Goal: Information Seeking & Learning: Understand process/instructions

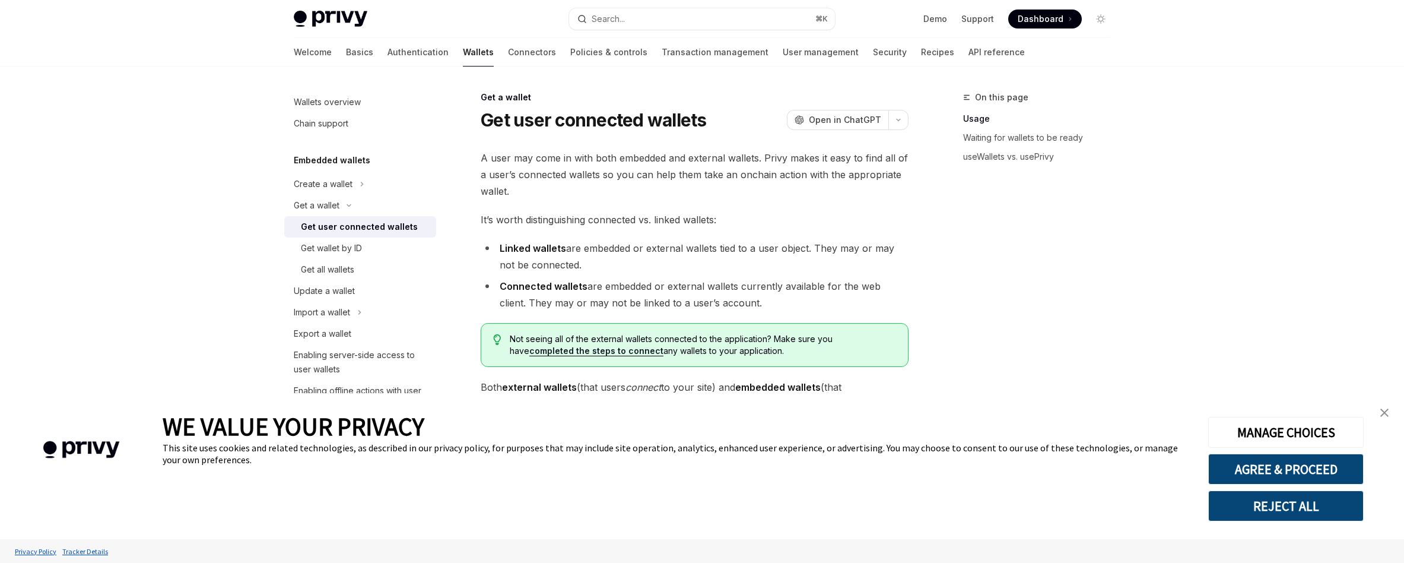
scroll to position [534, 0]
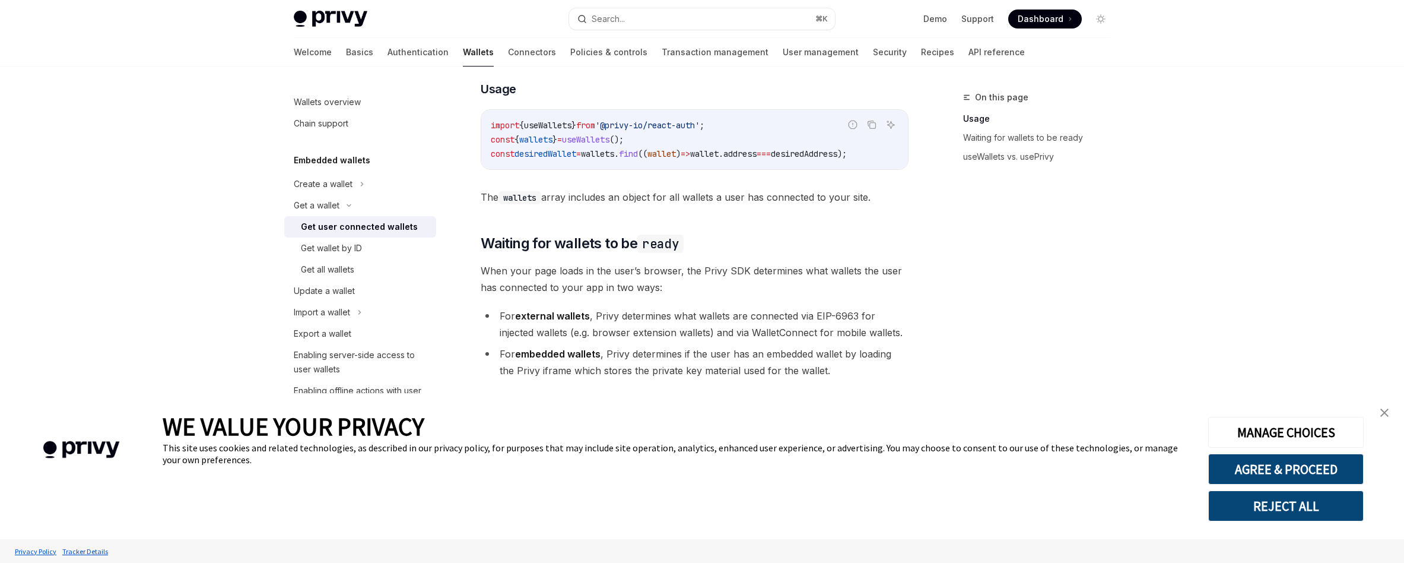
click at [1381, 414] on img "close banner" at bounding box center [1384, 412] width 8 height 8
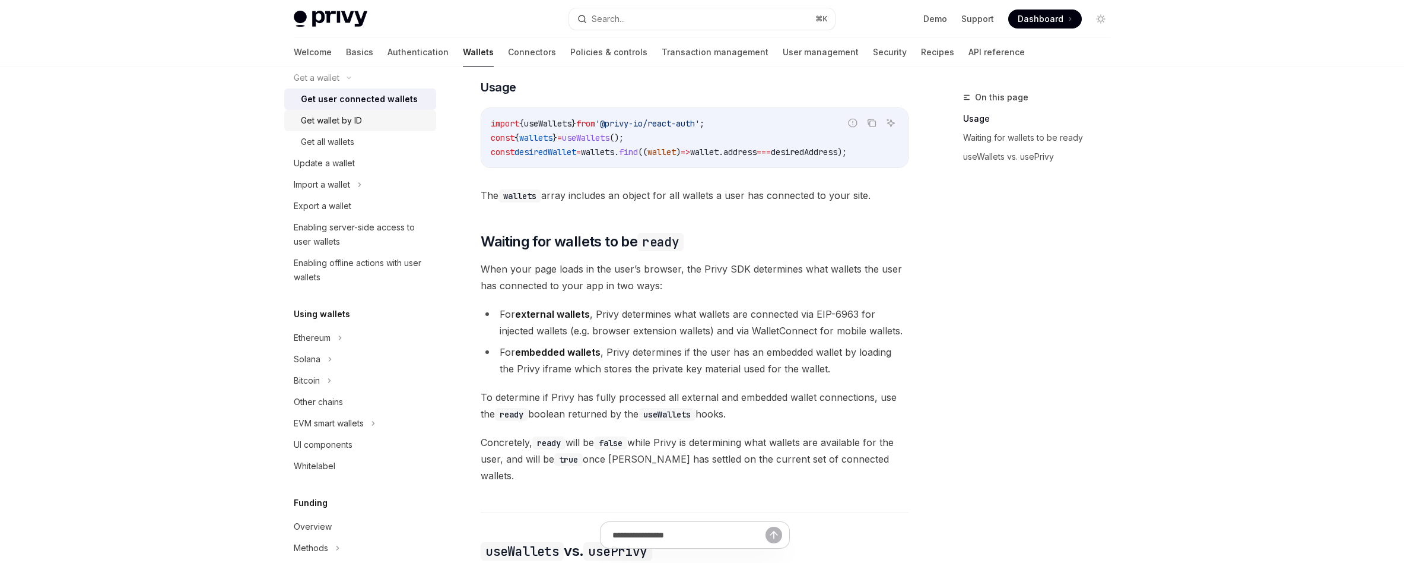
scroll to position [129, 0]
click at [328, 352] on icon at bounding box center [330, 358] width 5 height 14
type textarea "*"
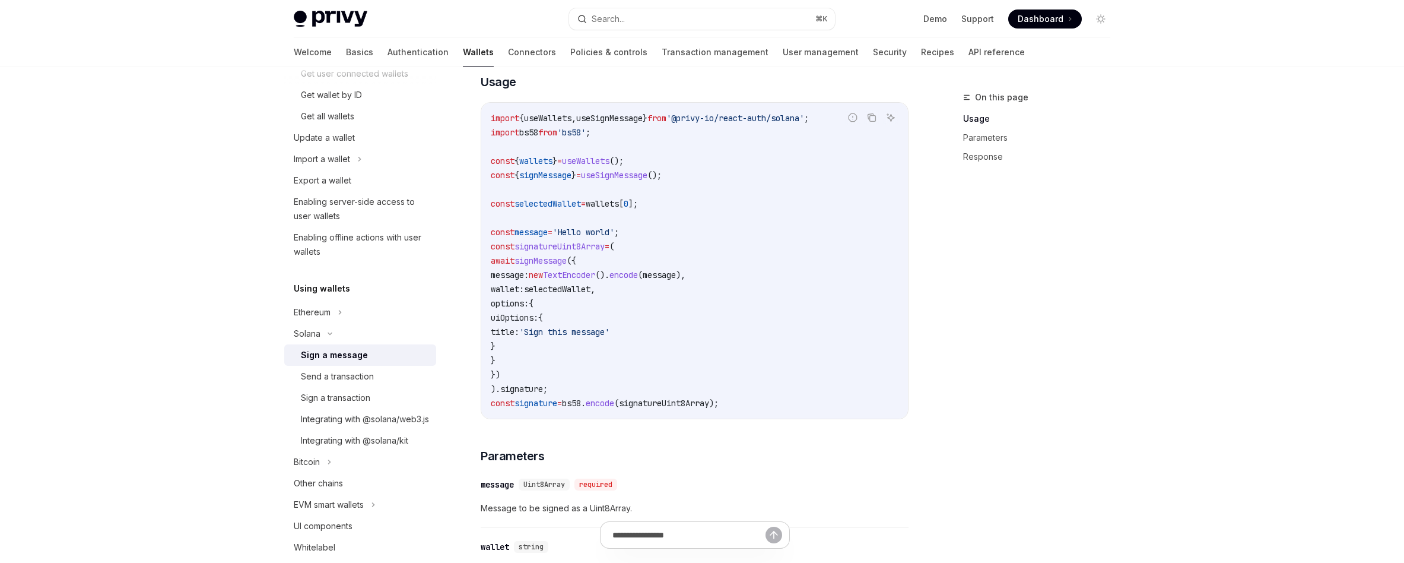
scroll to position [398, 0]
click at [529, 276] on span "message:" at bounding box center [510, 272] width 38 height 11
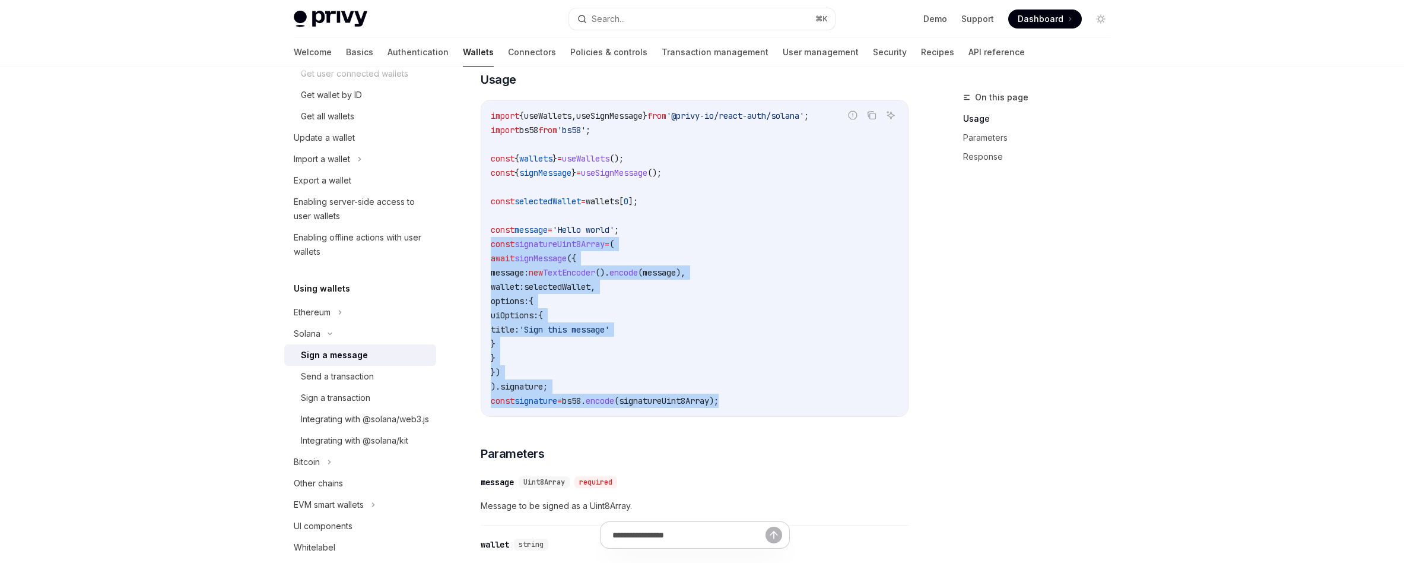
drag, startPoint x: 491, startPoint y: 252, endPoint x: 754, endPoint y: 404, distance: 303.1
click at [754, 404] on code "import { useWallets , useSignMessage } from '@privy-io/react-auth/solana' ; imp…" at bounding box center [695, 258] width 408 height 299
click at [348, 381] on div "Send a transaction" at bounding box center [337, 376] width 73 height 14
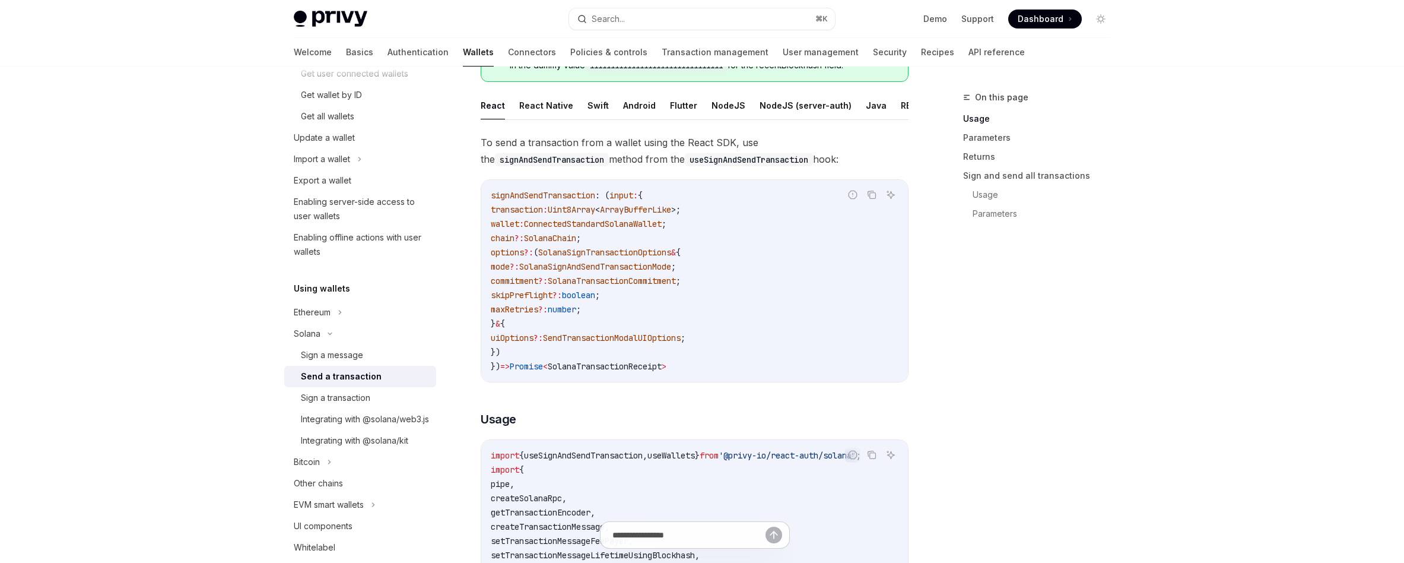
scroll to position [155, 0]
click at [370, 396] on div "Sign a transaction" at bounding box center [335, 397] width 69 height 14
type textarea "*"
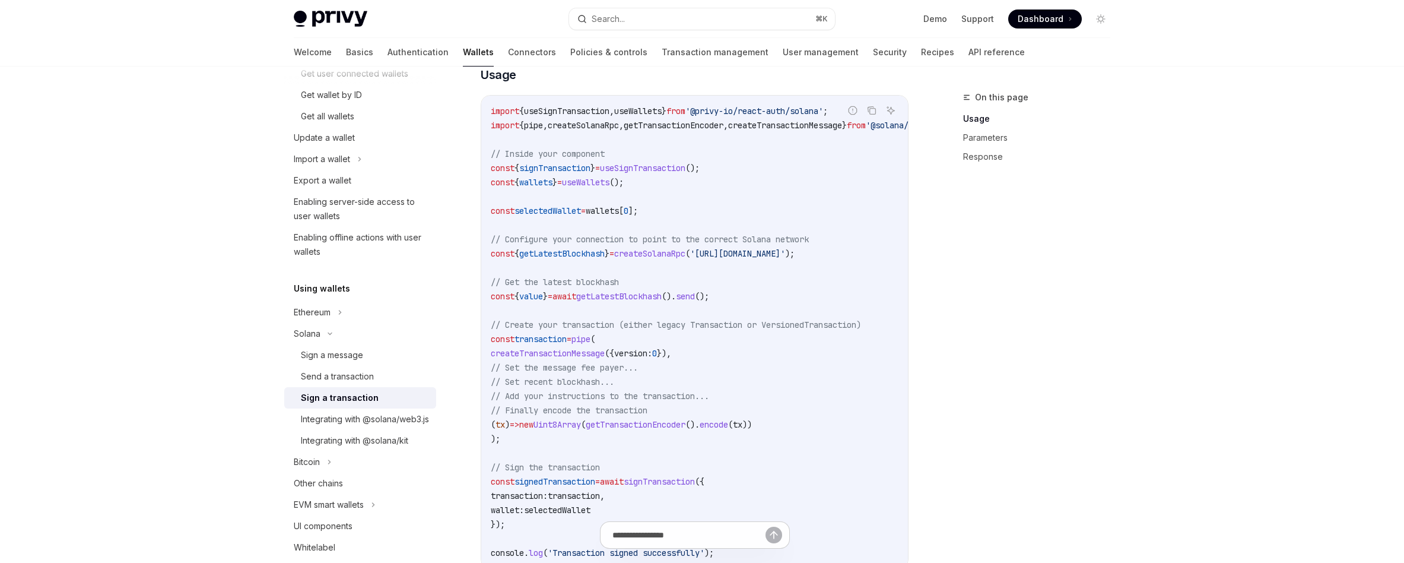
scroll to position [379, 0]
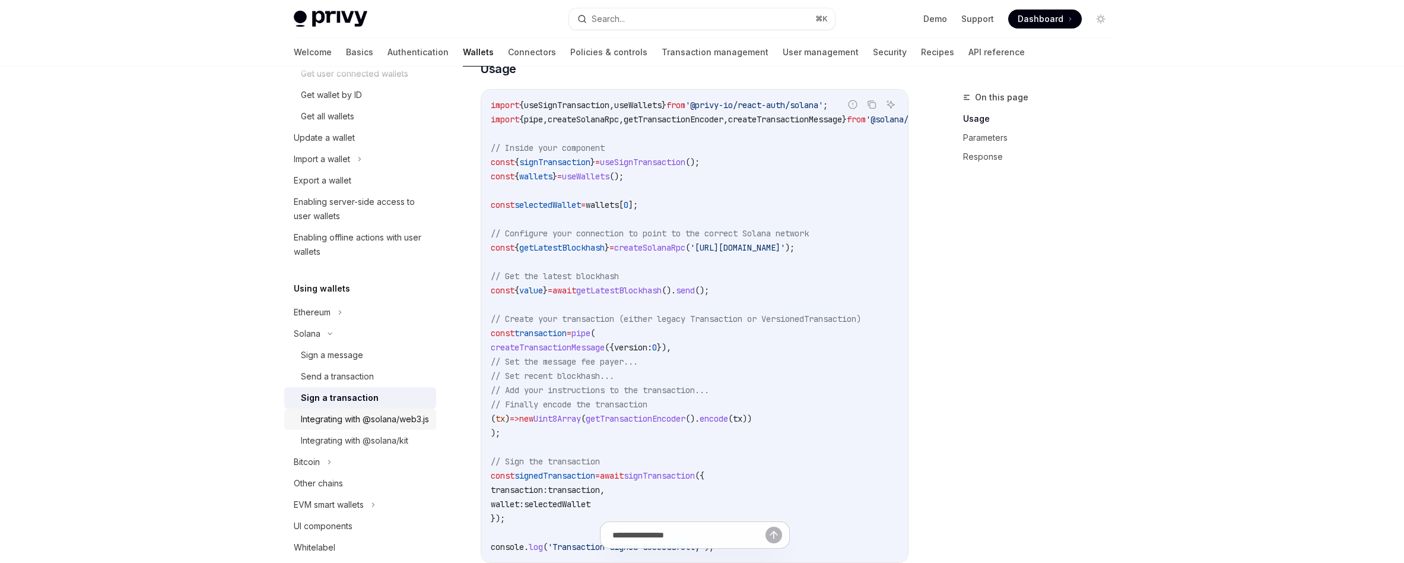
click at [325, 426] on div "Integrating with @solana/web3.js" at bounding box center [365, 419] width 128 height 14
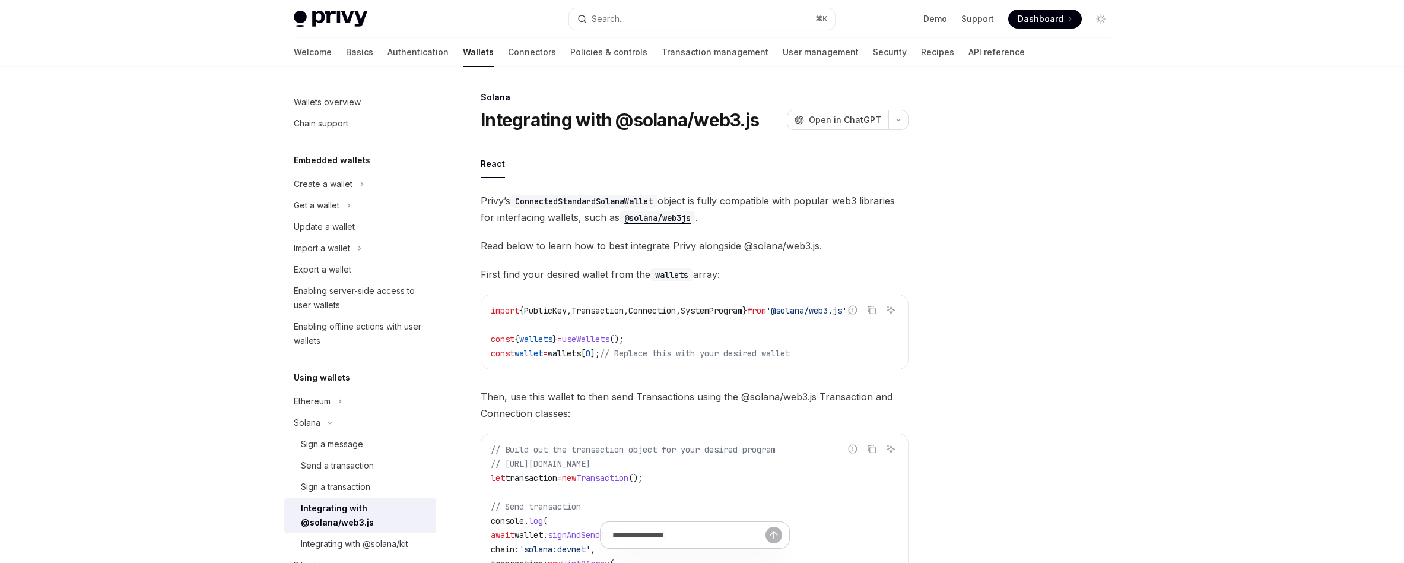
type textarea "*"
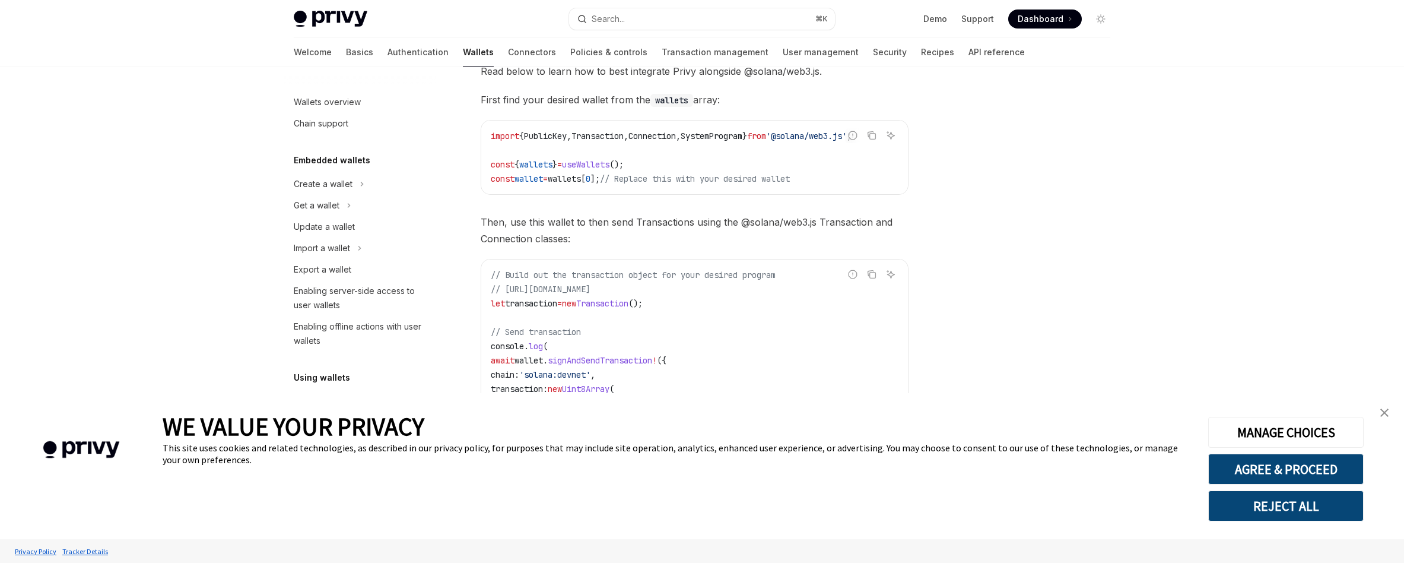
scroll to position [179, 0]
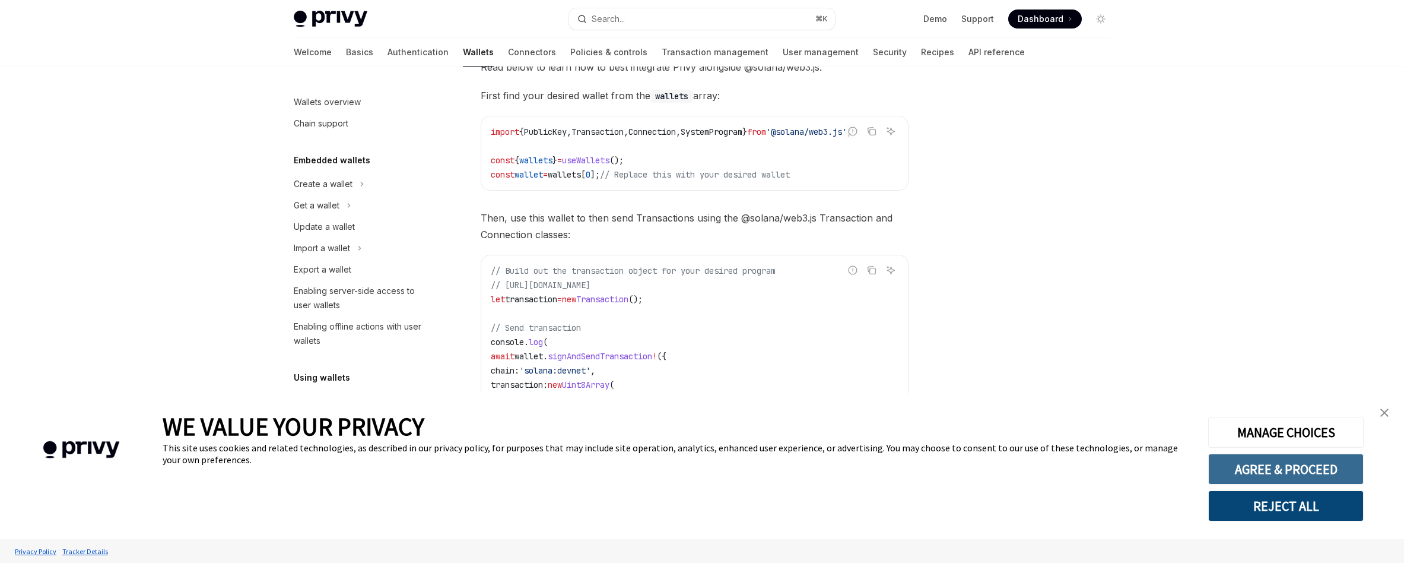
click at [1286, 469] on button "AGREE & PROCEED" at bounding box center [1285, 468] width 155 height 31
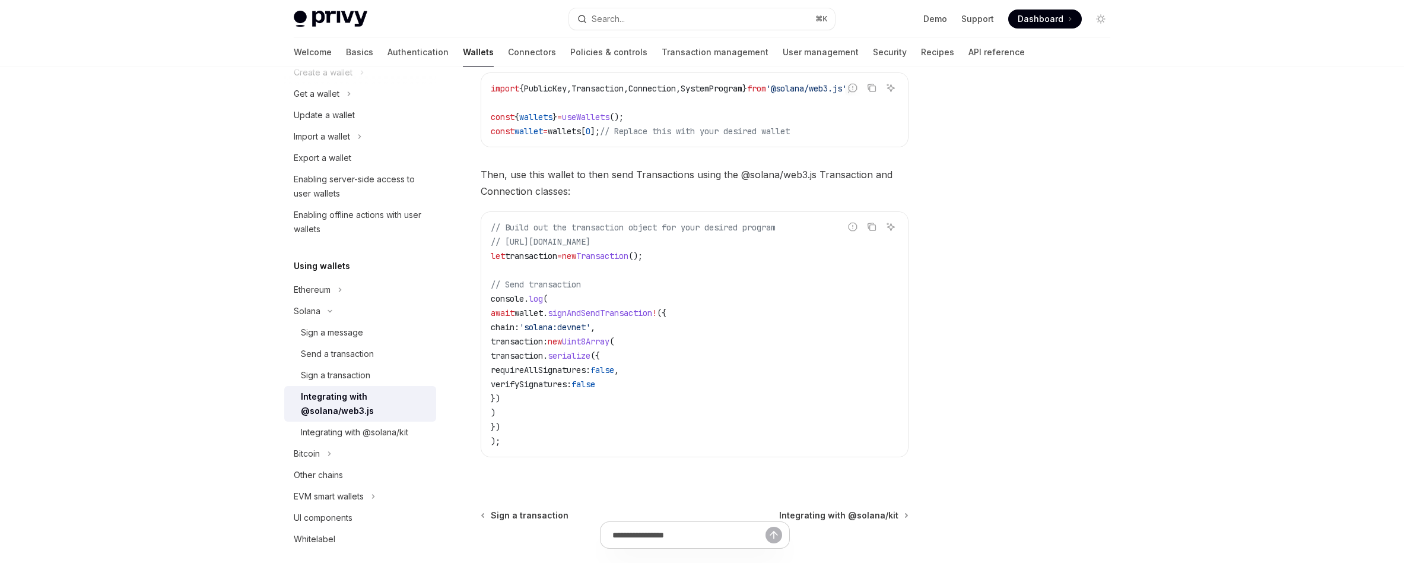
scroll to position [118, 0]
click at [328, 305] on icon "Toggle Solana section" at bounding box center [330, 304] width 14 height 5
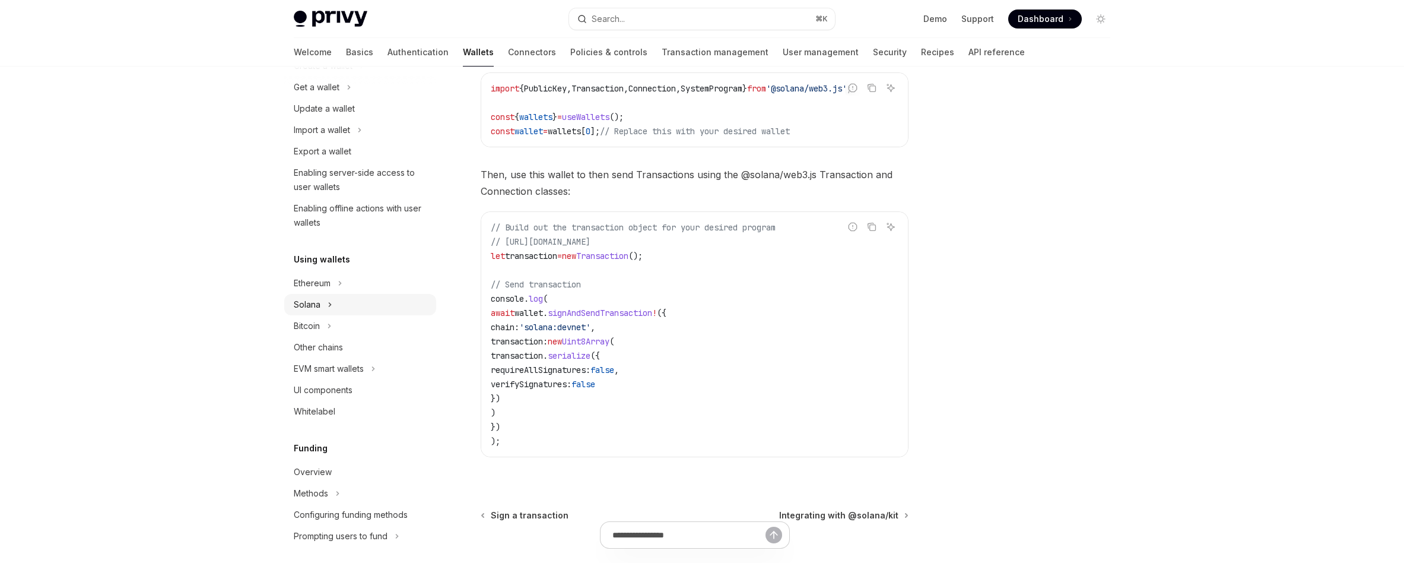
click at [324, 305] on button "Solana" at bounding box center [360, 304] width 152 height 21
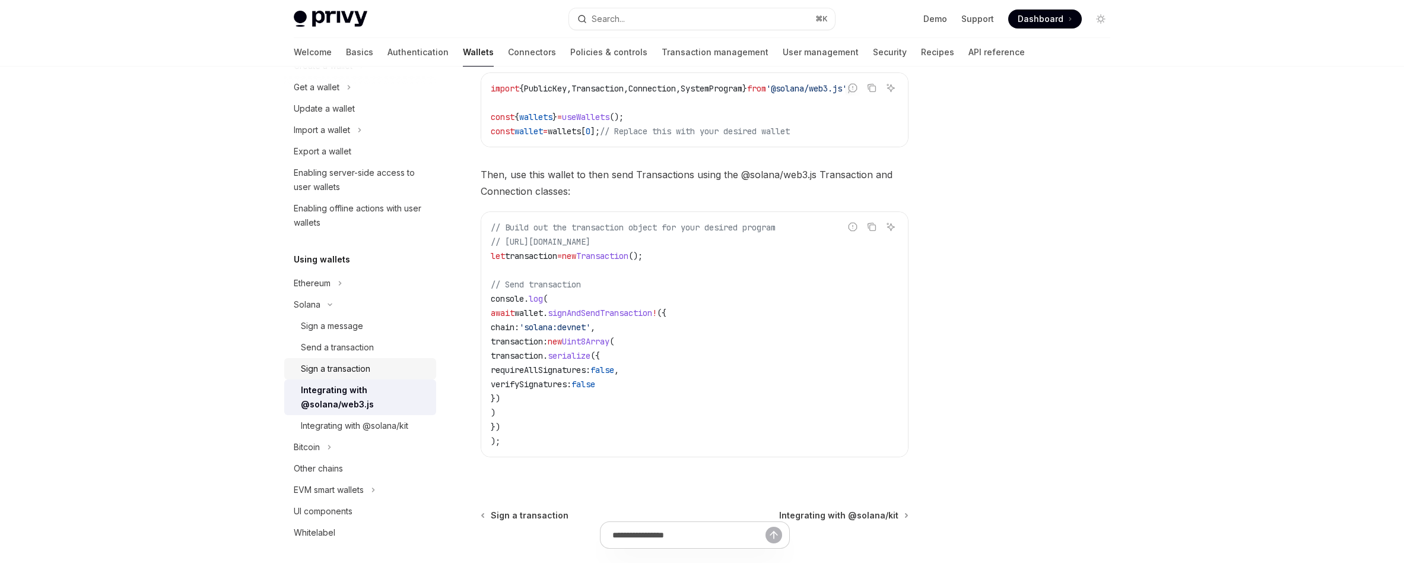
click at [337, 367] on div "Sign a transaction" at bounding box center [335, 368] width 69 height 14
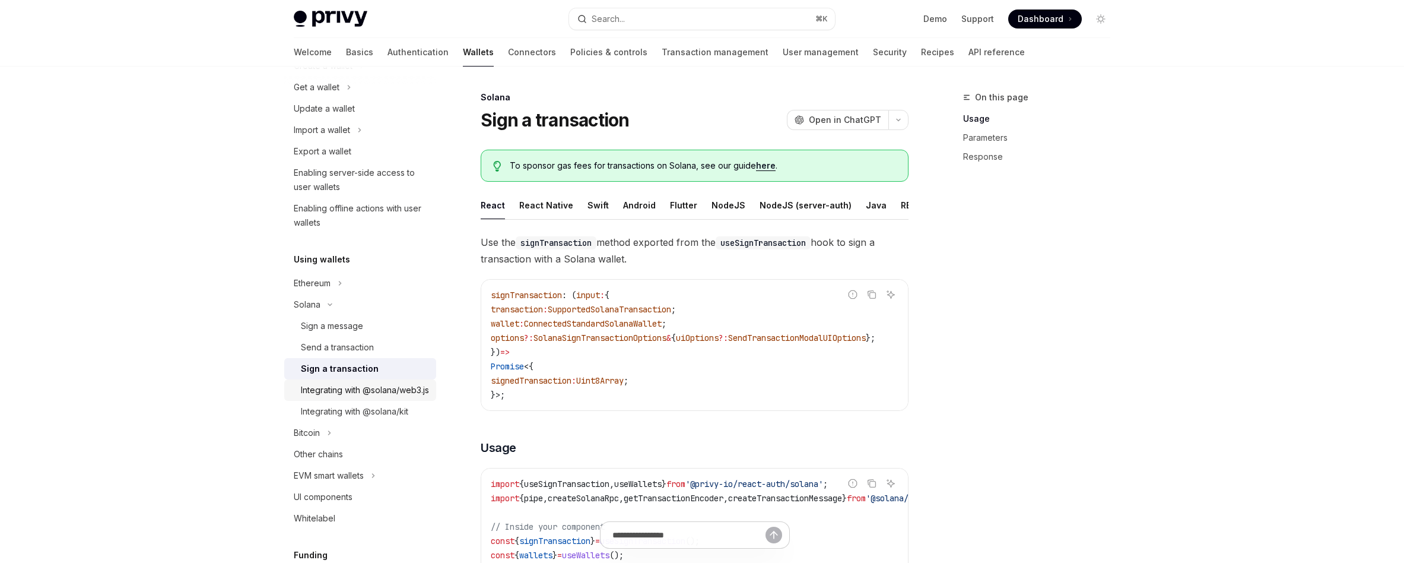
click at [342, 393] on div "Integrating with @solana/web3.js" at bounding box center [365, 390] width 128 height 14
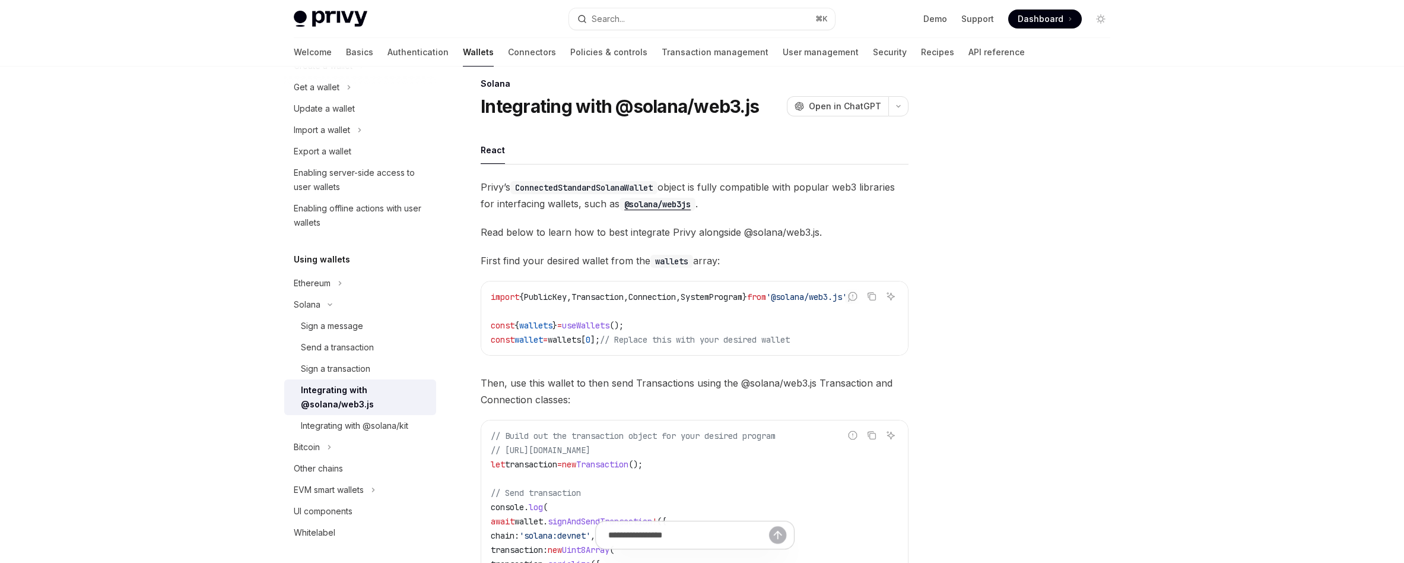
scroll to position [8, 0]
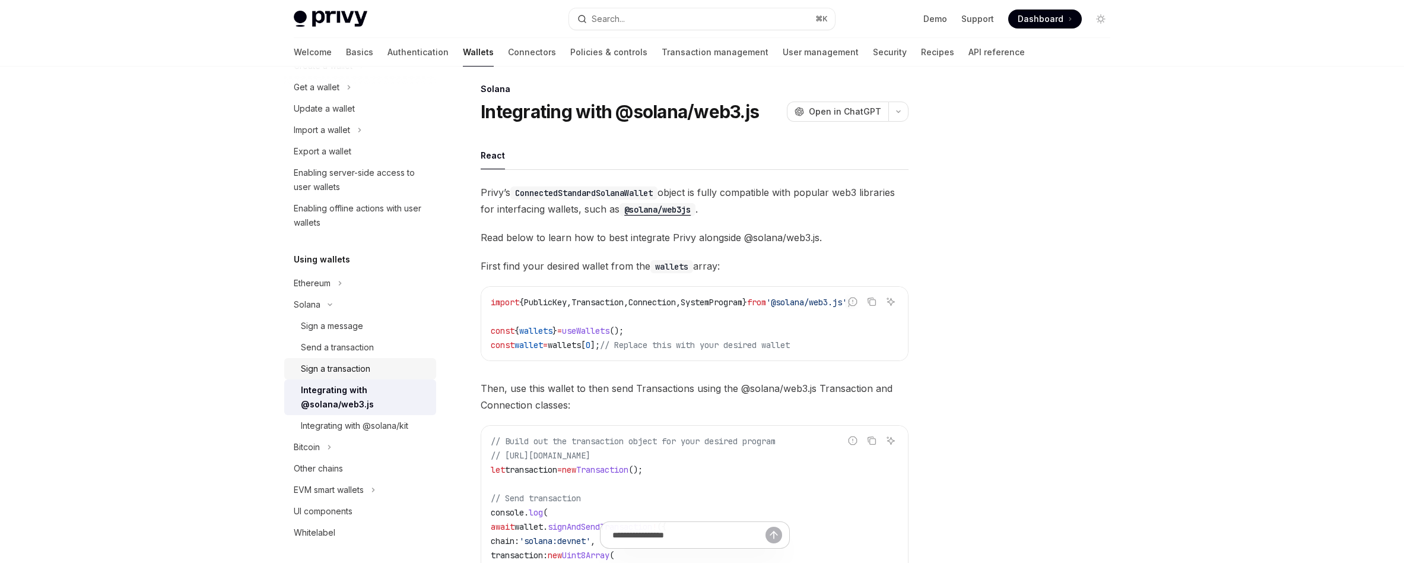
click at [307, 373] on div "Sign a transaction" at bounding box center [335, 368] width 69 height 14
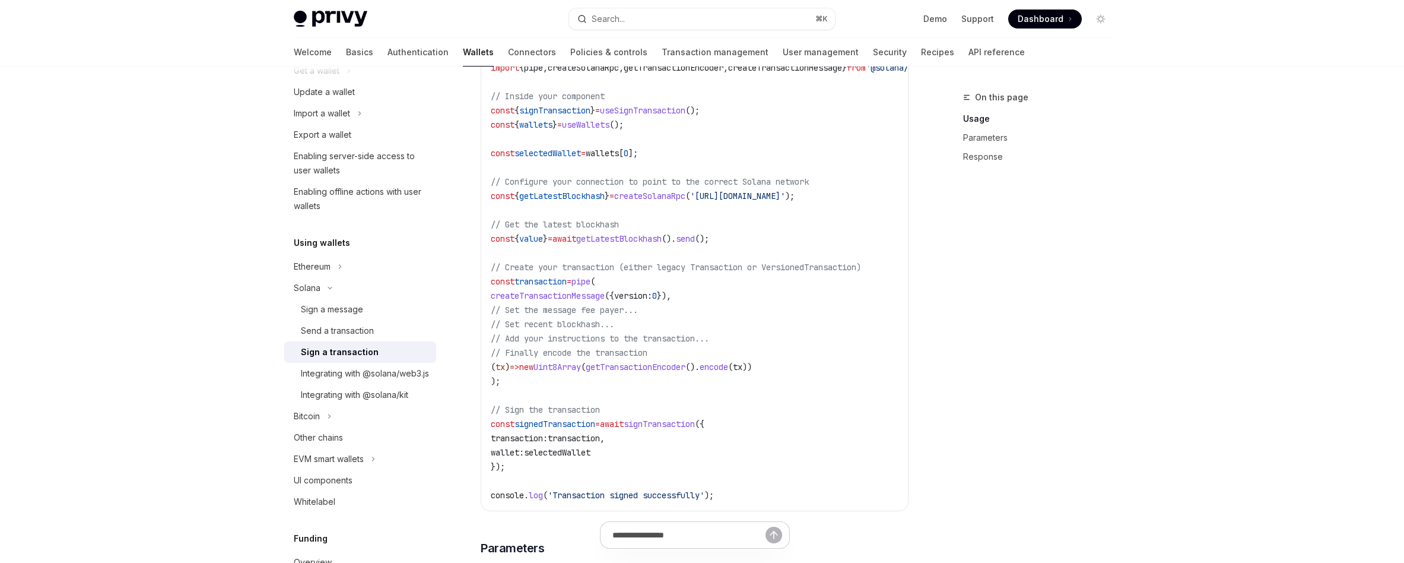
scroll to position [431, 0]
click at [334, 271] on button "Ethereum" at bounding box center [360, 266] width 152 height 21
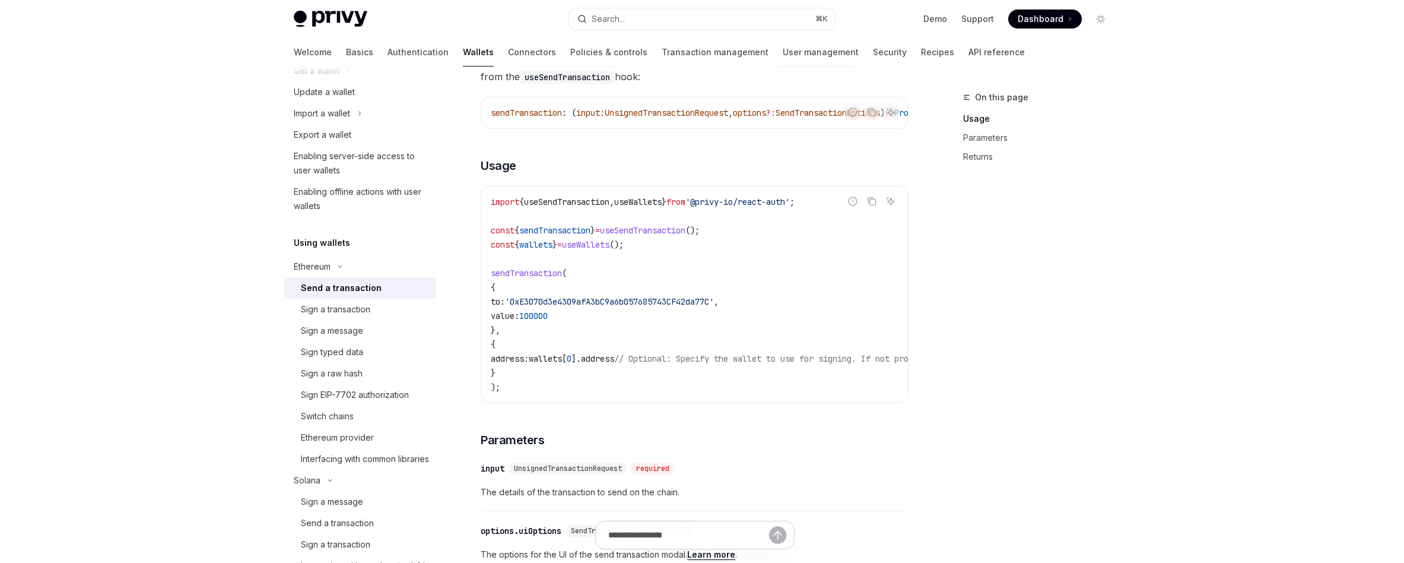
scroll to position [142, 0]
click at [600, 234] on span "=" at bounding box center [597, 229] width 5 height 11
click at [535, 277] on span "sendTransaction" at bounding box center [526, 271] width 71 height 11
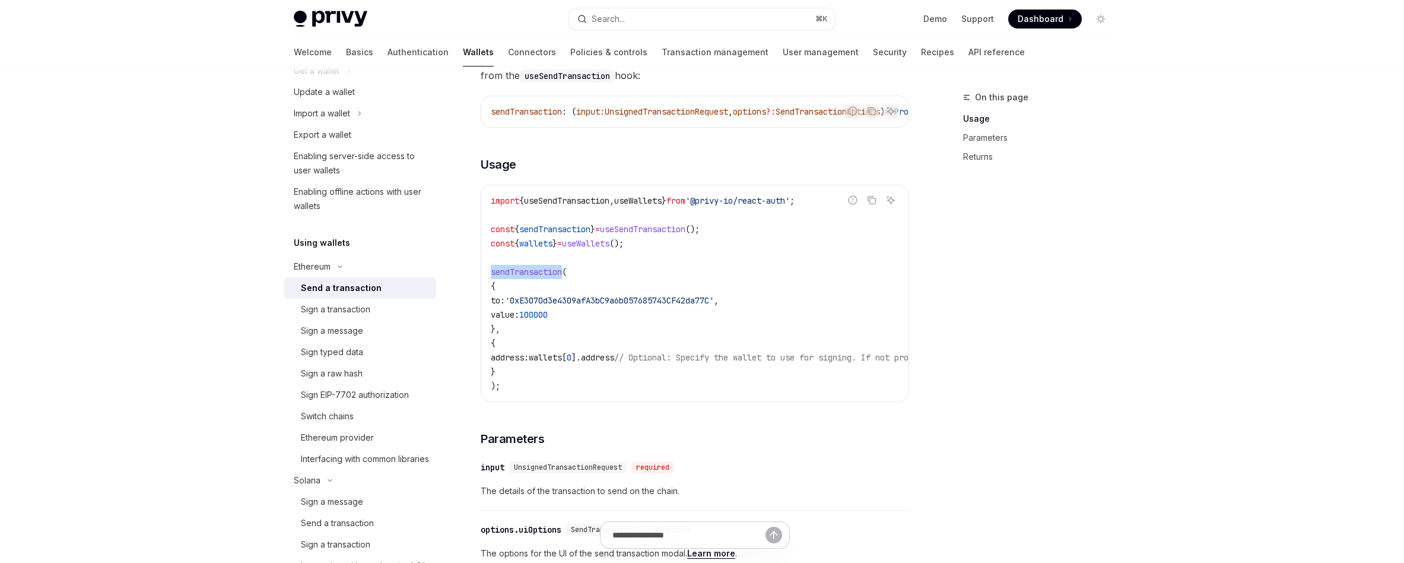
click at [535, 277] on span "sendTransaction" at bounding box center [526, 271] width 71 height 11
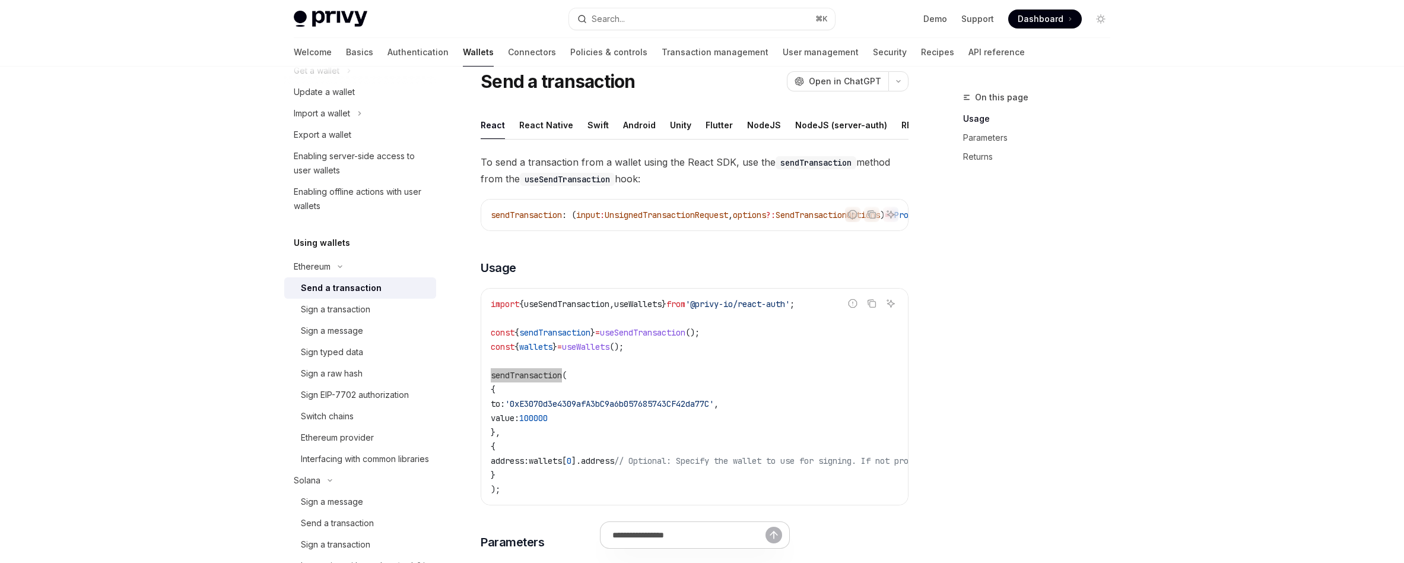
scroll to position [40, 0]
click at [698, 384] on code "import { useSendTransaction , useWallets } from '@privy-io/react-auth' ; const …" at bounding box center [802, 395] width 622 height 199
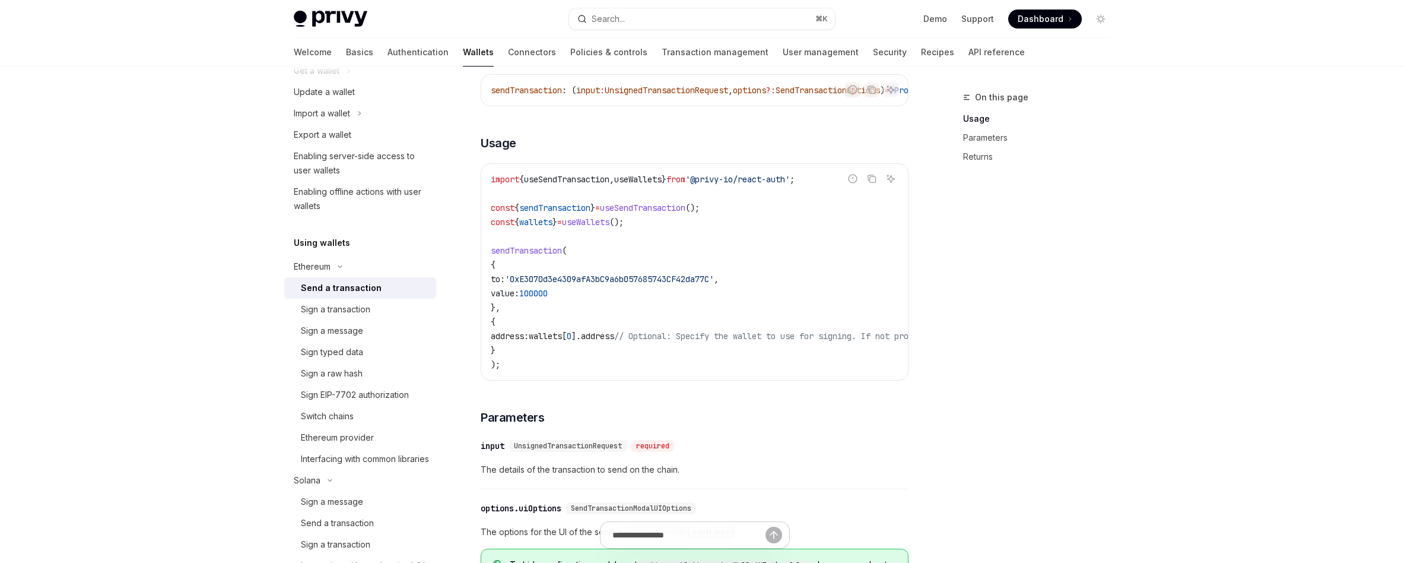
scroll to position [162, 0]
click at [351, 329] on div "Sign a message" at bounding box center [332, 330] width 62 height 14
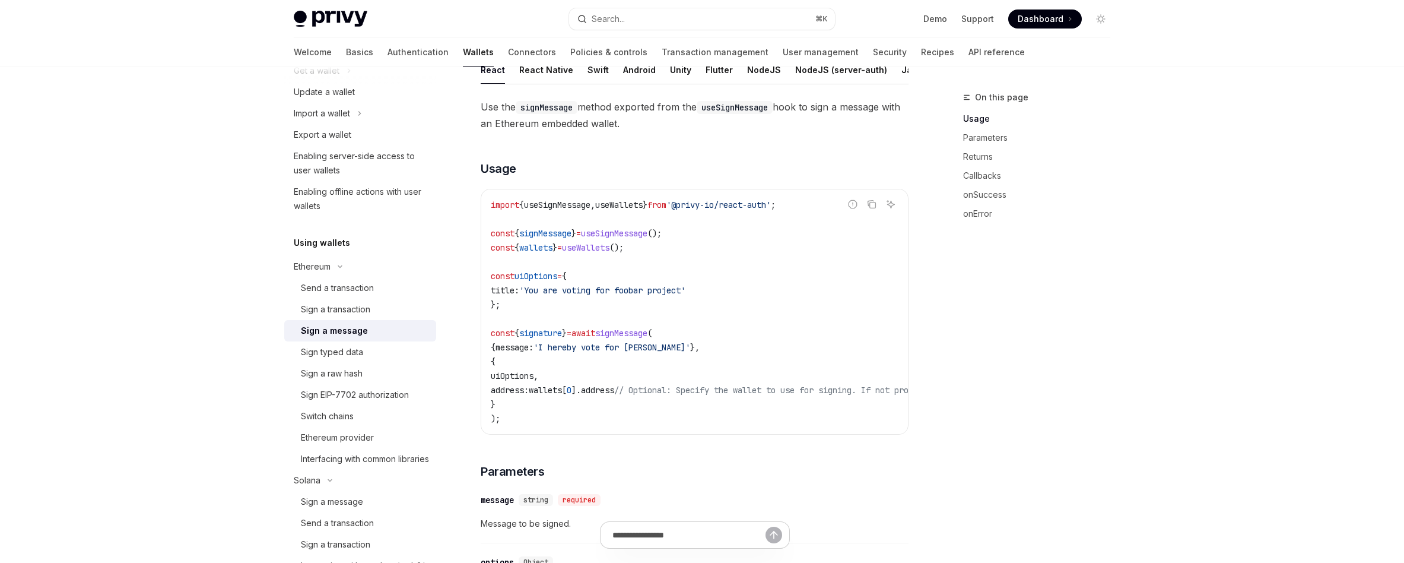
scroll to position [151, 0]
drag, startPoint x: 685, startPoint y: 238, endPoint x: 487, endPoint y: 242, distance: 198.2
click at [487, 243] on div "import { useSignMessage , useWallets } from '@privy-io/react-auth' ; const { si…" at bounding box center [694, 308] width 427 height 244
copy span "const { signMessage } = useSignMessage ();"
click at [511, 317] on code "import { useSignMessage , useWallets } from '@privy-io/react-auth' ; const { si…" at bounding box center [802, 308] width 622 height 228
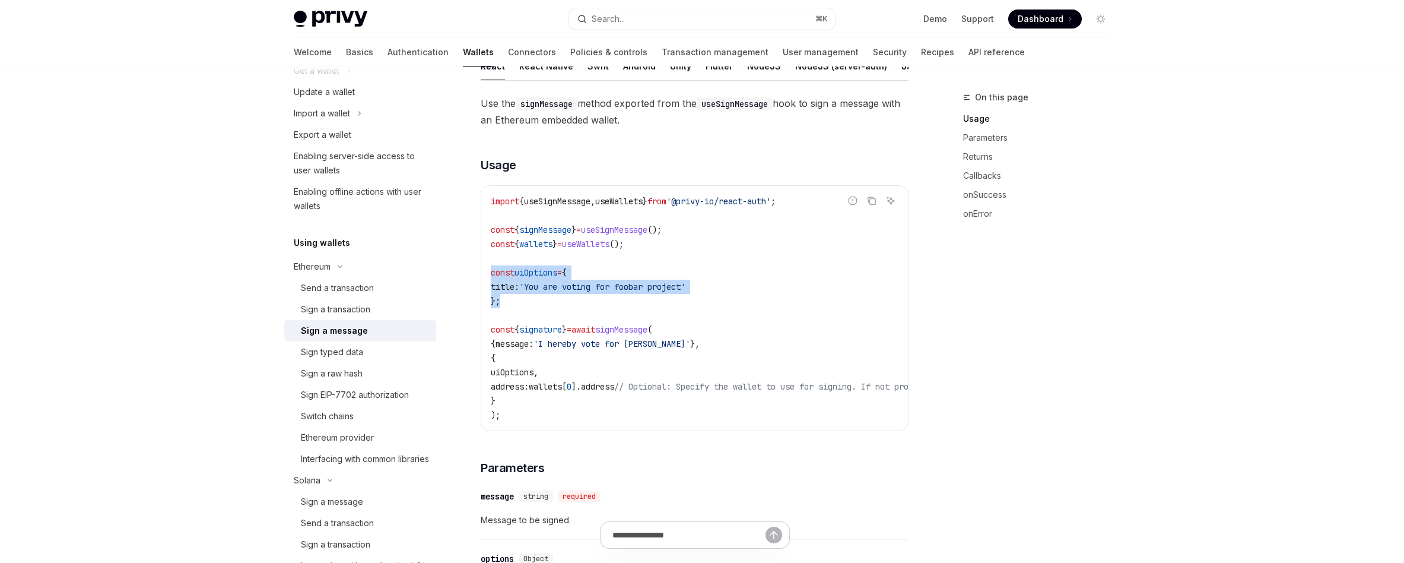
drag, startPoint x: 505, startPoint y: 312, endPoint x: 474, endPoint y: 278, distance: 45.3
copy code "const uiOptions = { title: 'You are voting for foobar project' };"
click at [361, 351] on div "Sign typed data" at bounding box center [332, 352] width 62 height 14
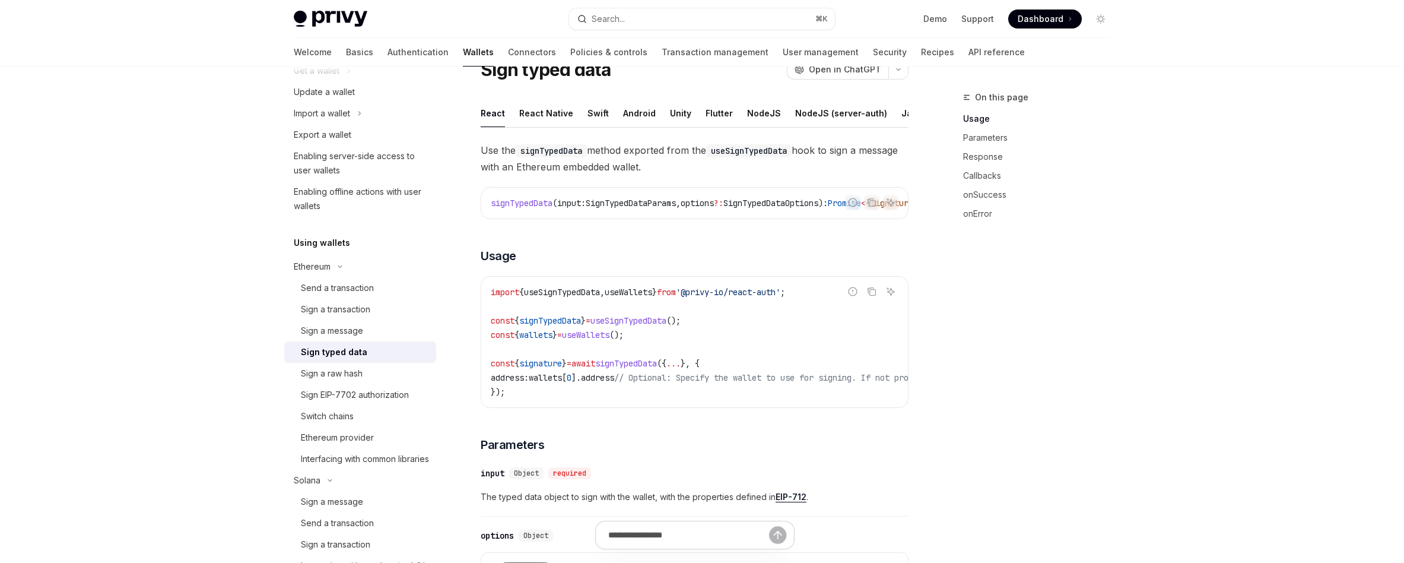
scroll to position [49, 0]
click at [562, 370] on span "signature" at bounding box center [540, 364] width 43 height 11
click at [595, 370] on span "await" at bounding box center [583, 364] width 24 height 11
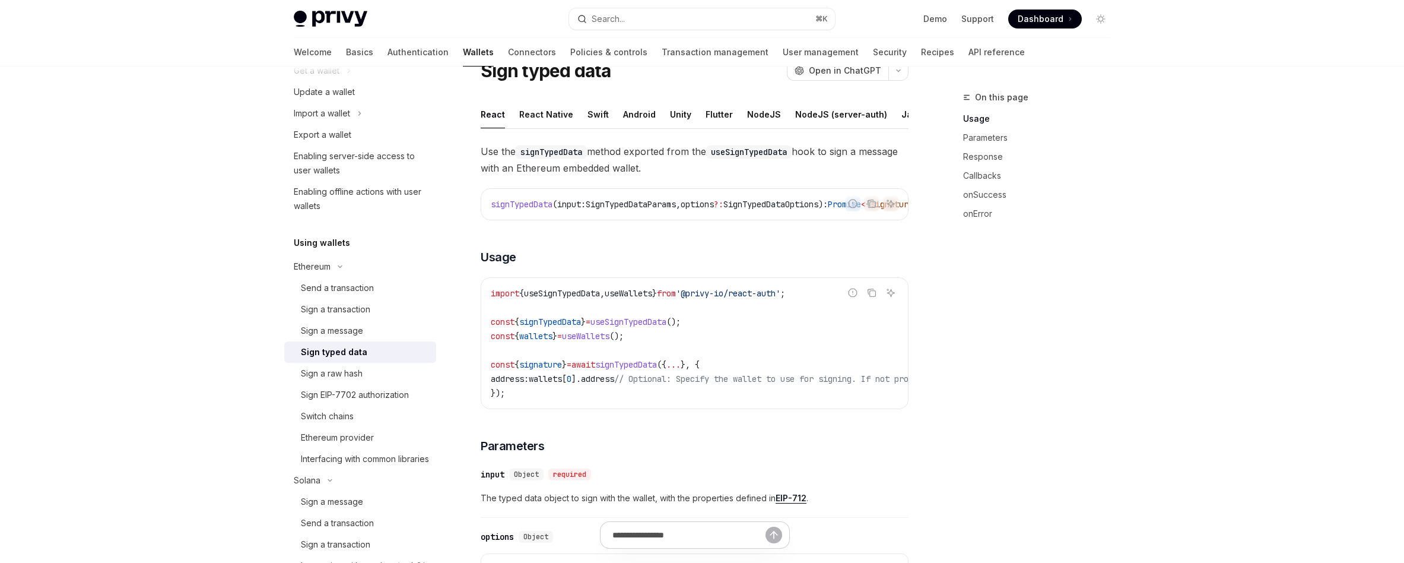
click at [644, 370] on span "signTypedData" at bounding box center [626, 364] width 62 height 11
copy span "signTypedData"
type textarea "*"
